Goal: Task Accomplishment & Management: Use online tool/utility

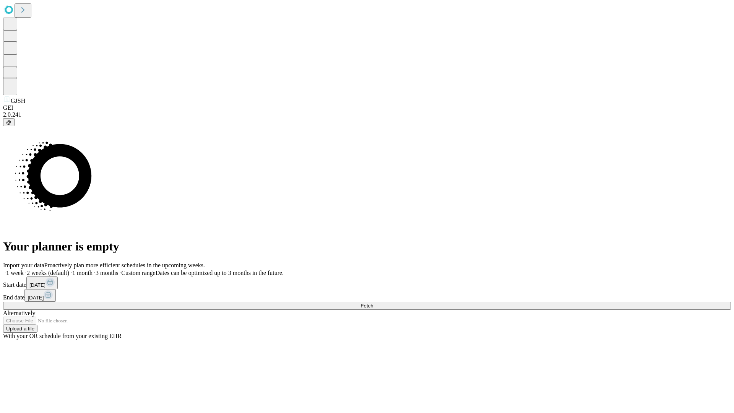
click at [373, 303] on span "Fetch" at bounding box center [366, 306] width 13 height 6
